Goal: Information Seeking & Learning: Learn about a topic

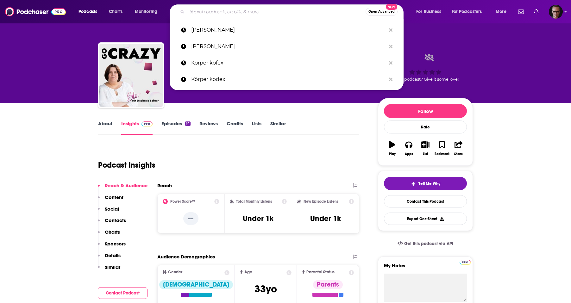
click at [212, 11] on input "Search podcasts, credits, & more..." at bounding box center [276, 12] width 179 height 10
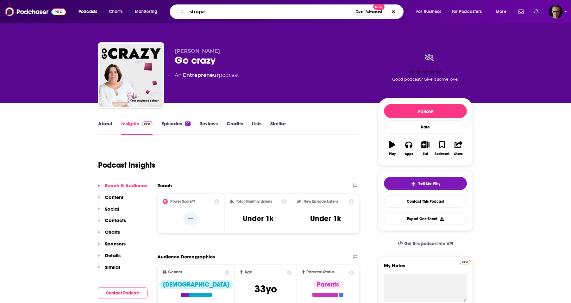
type input "strupat"
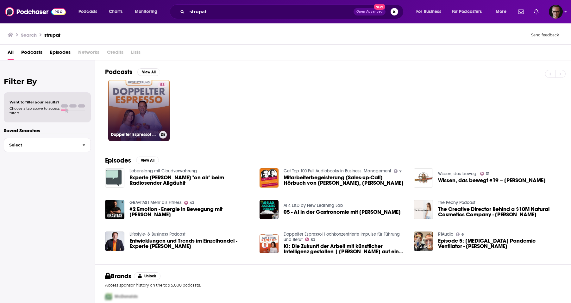
click at [138, 112] on link "53 Doppelter Espresso! Hochkonzentrierte Impulse für Führung und Beruf" at bounding box center [138, 110] width 61 height 61
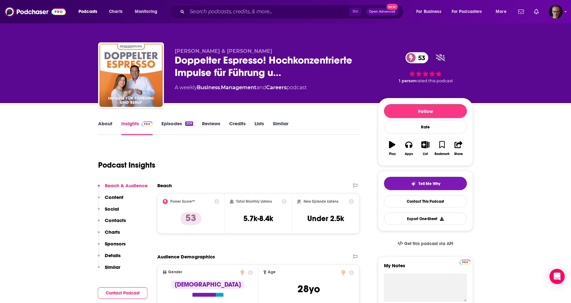
click at [179, 126] on link "Episodes 309" at bounding box center [178, 128] width 32 height 15
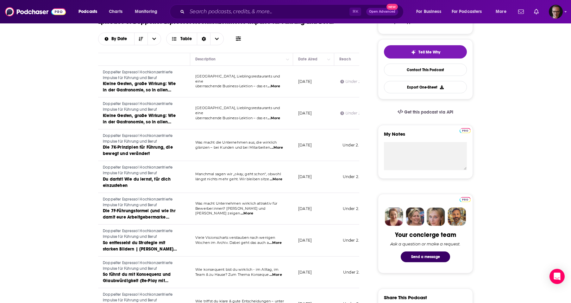
scroll to position [0, 35]
click at [274, 85] on span "...More" at bounding box center [273, 86] width 13 height 5
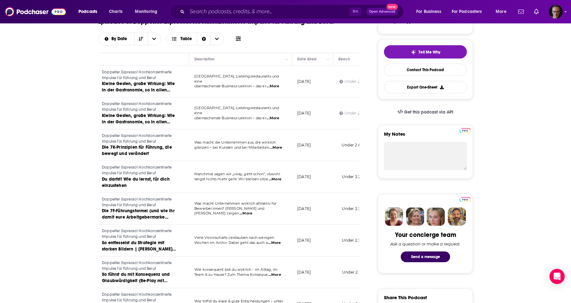
click at [277, 116] on span "...More" at bounding box center [273, 118] width 13 height 5
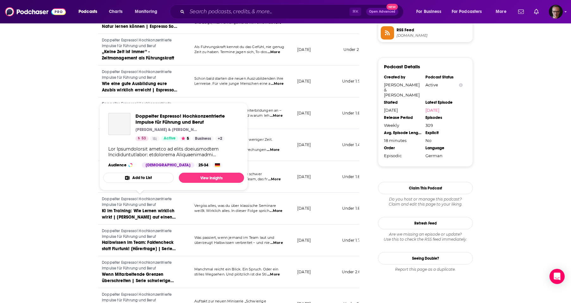
scroll to position [483, 0]
